Goal: Communication & Community: Share content

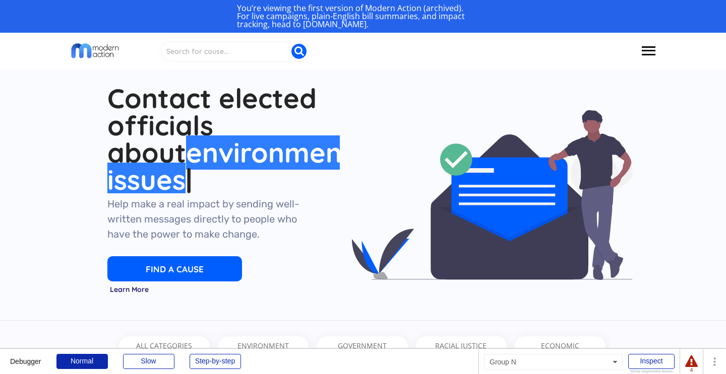
click at [311, 13] on div "You’re viewing the first version of Modern Action (archived). For live campaign…" at bounding box center [363, 16] width 252 height 24
click at [266, 19] on div "You’re viewing the first version of Modern Action (archived). For live campaign…" at bounding box center [363, 16] width 252 height 24
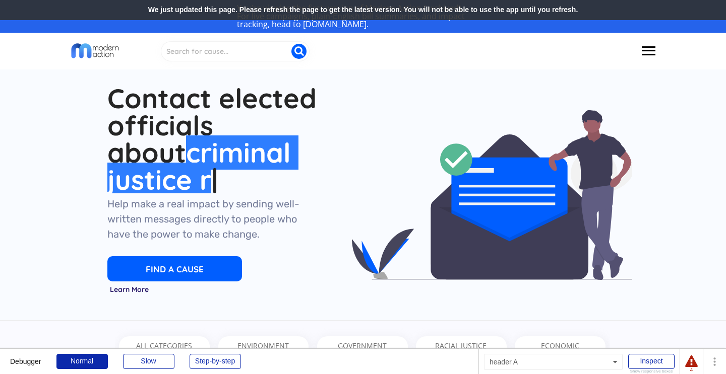
click at [369, 14] on div "We just updated this page. Please refresh the page to get the latest version. Y…" at bounding box center [363, 10] width 726 height 20
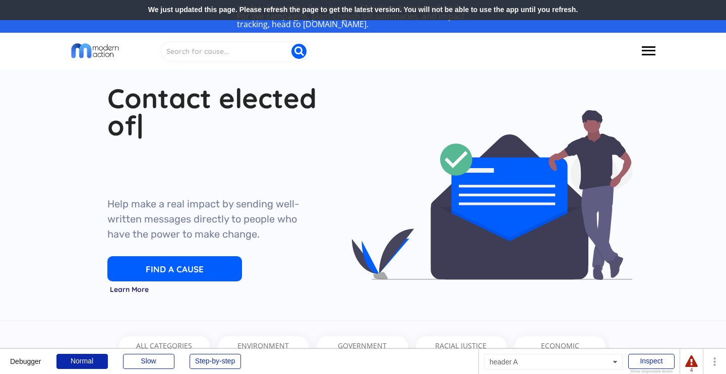
click at [271, 16] on div "We just updated this page. Please refresh the page to get the latest version. Y…" at bounding box center [363, 10] width 726 height 20
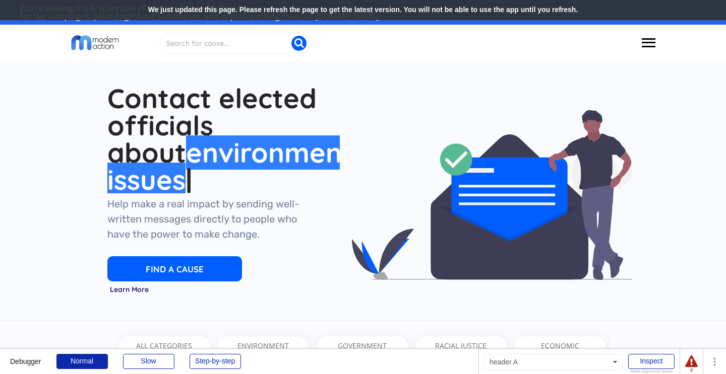
click at [296, 17] on div "We just updated this page. Please refresh the page to get the latest version. Y…" at bounding box center [363, 10] width 726 height 20
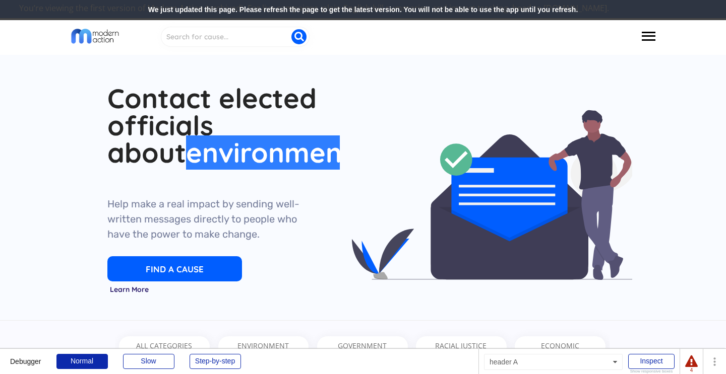
click at [288, 18] on div "We just updated this page. Please refresh the page to get the latest version. Y…" at bounding box center [363, 10] width 726 height 20
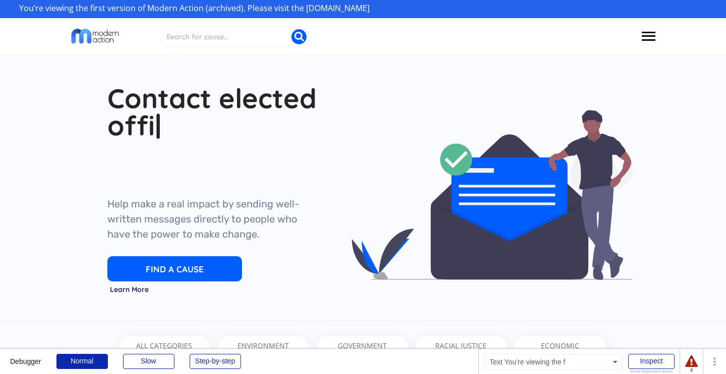
click at [332, 10] on div "You’re viewing the first version of Modern Action (archived). Please visit the …" at bounding box center [362, 8] width 687 height 8
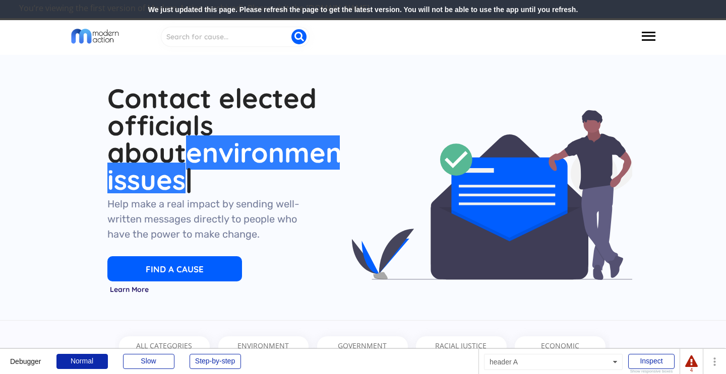
click at [357, 8] on div "We just updated this page. Please refresh the page to get the latest version. Y…" at bounding box center [363, 10] width 726 height 20
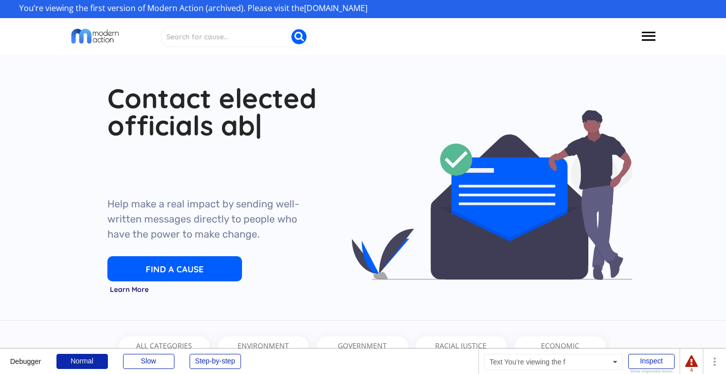
drag, startPoint x: 390, startPoint y: 5, endPoint x: 135, endPoint y: 17, distance: 255.8
click at [135, 17] on div "You’re viewing the first version of Modern Action (archived). Please visit the …" at bounding box center [363, 9] width 726 height 18
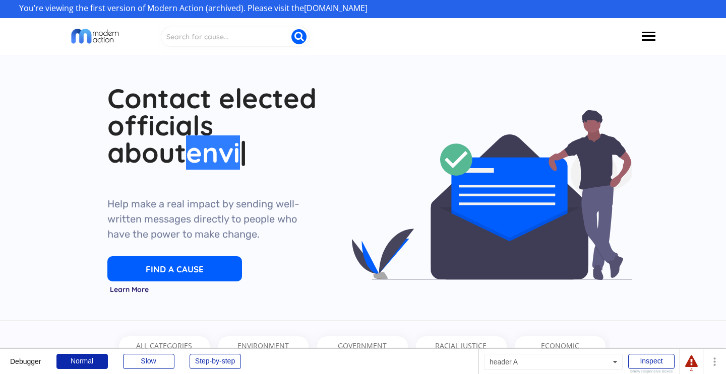
click at [315, 15] on div "You’re viewing the first version of Modern Action (archived). Please visit the …" at bounding box center [363, 9] width 726 height 18
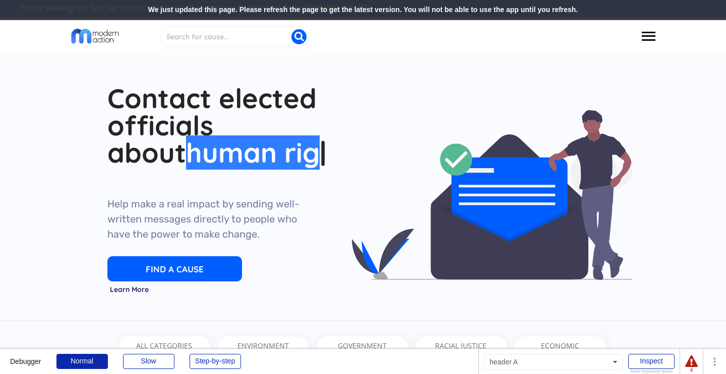
click at [224, 9] on div "We just updated this page. Please refresh the page to get the latest version. Y…" at bounding box center [363, 10] width 726 height 20
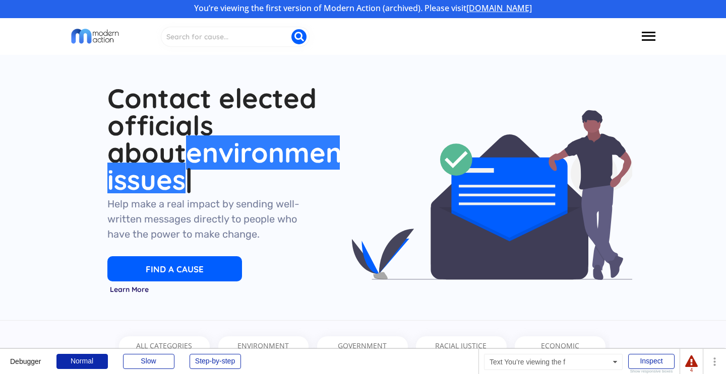
click at [483, 8] on link "[DOMAIN_NAME]" at bounding box center [499, 8] width 66 height 11
click at [276, 32] on input "input" at bounding box center [235, 37] width 149 height 20
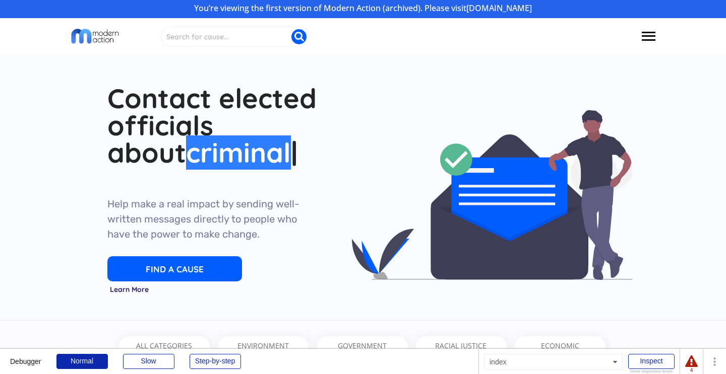
click at [281, 70] on div "Contact elected officials about environmental issues Contact elected officials …" at bounding box center [362, 180] width 586 height 275
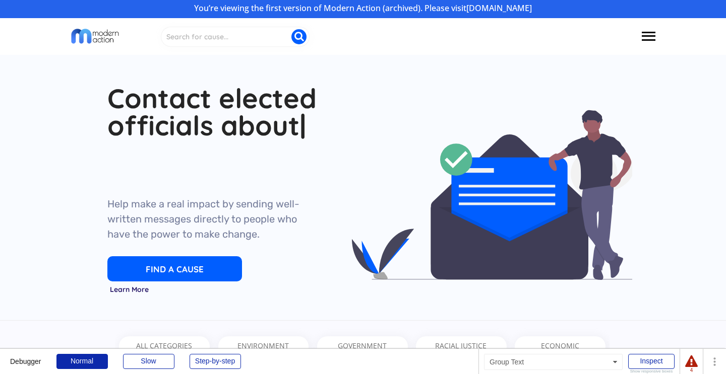
scroll to position [87, 0]
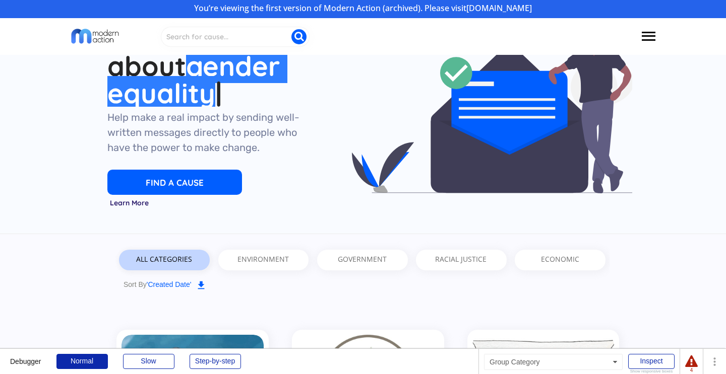
click at [196, 255] on div "ALL CATEGORIES" at bounding box center [164, 260] width 77 height 21
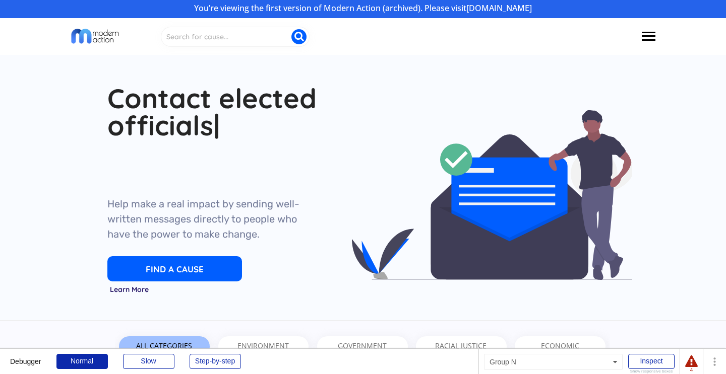
scroll to position [0, 0]
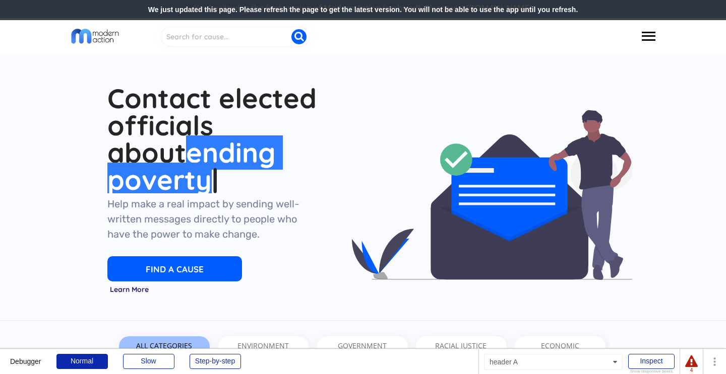
click at [343, 5] on div "We just updated this page. Please refresh the page to get the latest version. Y…" at bounding box center [363, 10] width 726 height 20
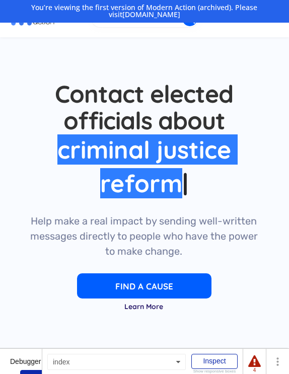
drag, startPoint x: 725, startPoint y: 136, endPoint x: 269, endPoint y: 26, distance: 469.2
click at [269, 26] on button at bounding box center [270, 18] width 18 height 20
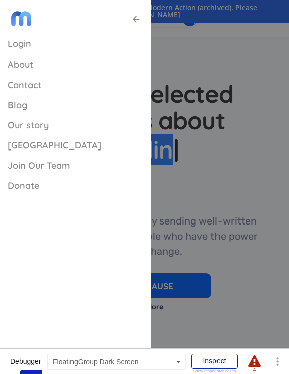
click at [252, 30] on div at bounding box center [144, 272] width 289 height 544
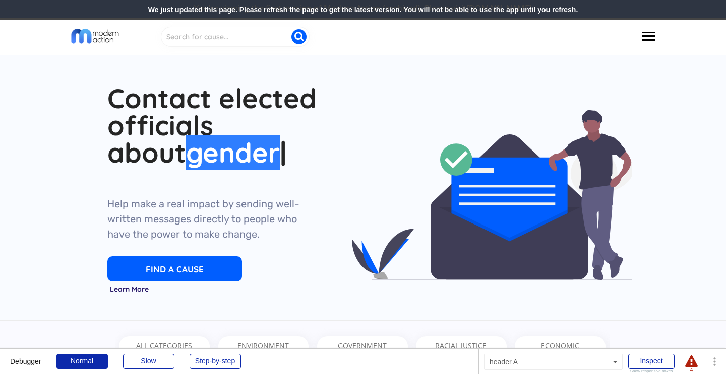
click at [214, 17] on div "We just updated this page. Please refresh the page to get the latest version. Y…" at bounding box center [363, 10] width 726 height 20
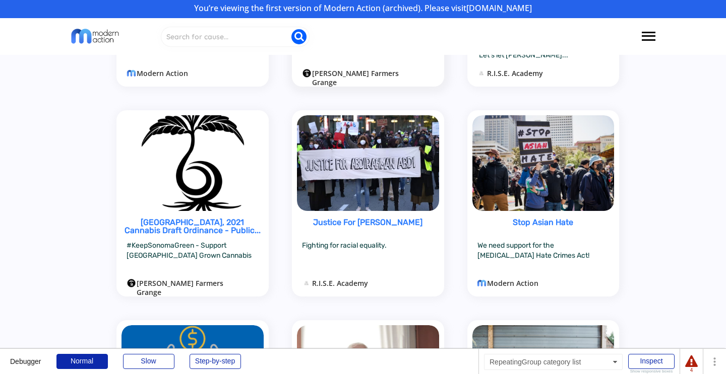
scroll to position [517, 0]
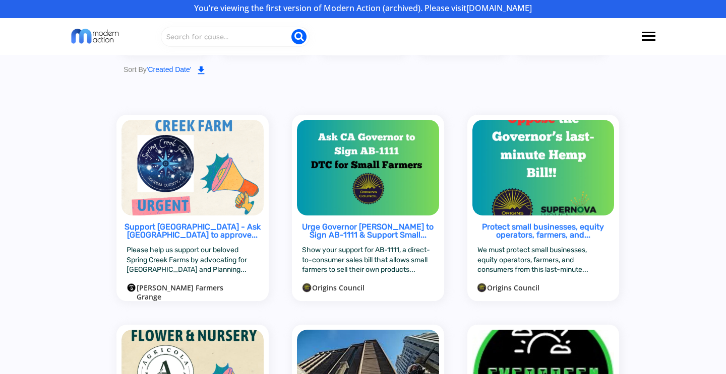
scroll to position [220, 0]
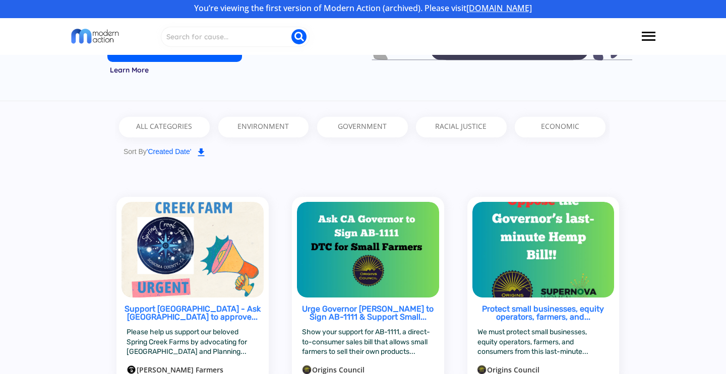
click at [514, 10] on link "[DOMAIN_NAME]" at bounding box center [499, 8] width 66 height 11
